Goal: Task Accomplishment & Management: Manage account settings

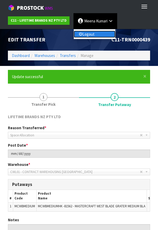
click at [104, 37] on link "Logout" at bounding box center [95, 34] width 42 height 7
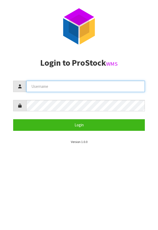
click at [104, 91] on input "text" at bounding box center [85, 86] width 119 height 11
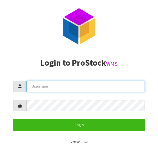
click at [123, 86] on input "text" at bounding box center [85, 86] width 119 height 11
type input "JohnSau"
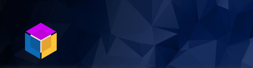
scroll to position [76, 0]
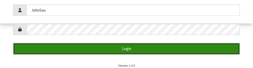
click at [158, 50] on button "Login" at bounding box center [126, 48] width 227 height 11
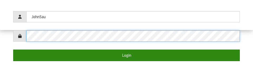
scroll to position [108, 0]
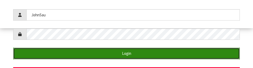
click at [158, 54] on button "Login" at bounding box center [126, 53] width 227 height 11
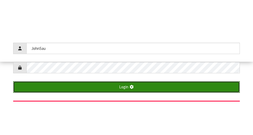
scroll to position [135, 0]
